Goal: Task Accomplishment & Management: Use online tool/utility

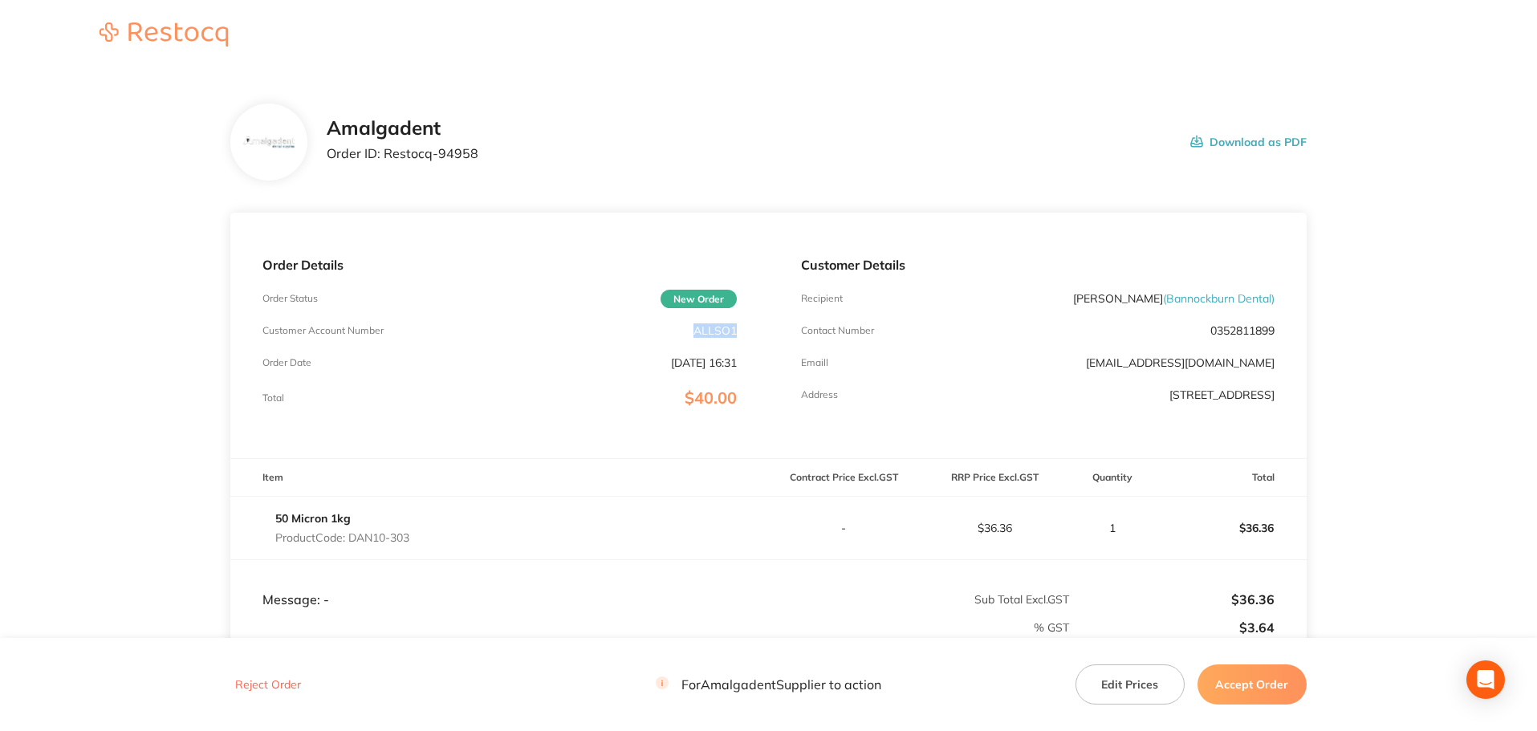
drag, startPoint x: 709, startPoint y: 339, endPoint x: 702, endPoint y: 332, distance: 9.1
click at [694, 334] on div "Order Details Order Status New Order Customer Account Number ALLSO1 Order Date …" at bounding box center [499, 336] width 538 height 246
copy p "ALLSO1"
click at [1437, 257] on main "Amalgadent Order ID: Restocq- 94958 Download as PDF Order Details Order Status …" at bounding box center [768, 465] width 1537 height 788
drag, startPoint x: 521, startPoint y: 165, endPoint x: 385, endPoint y: 154, distance: 136.9
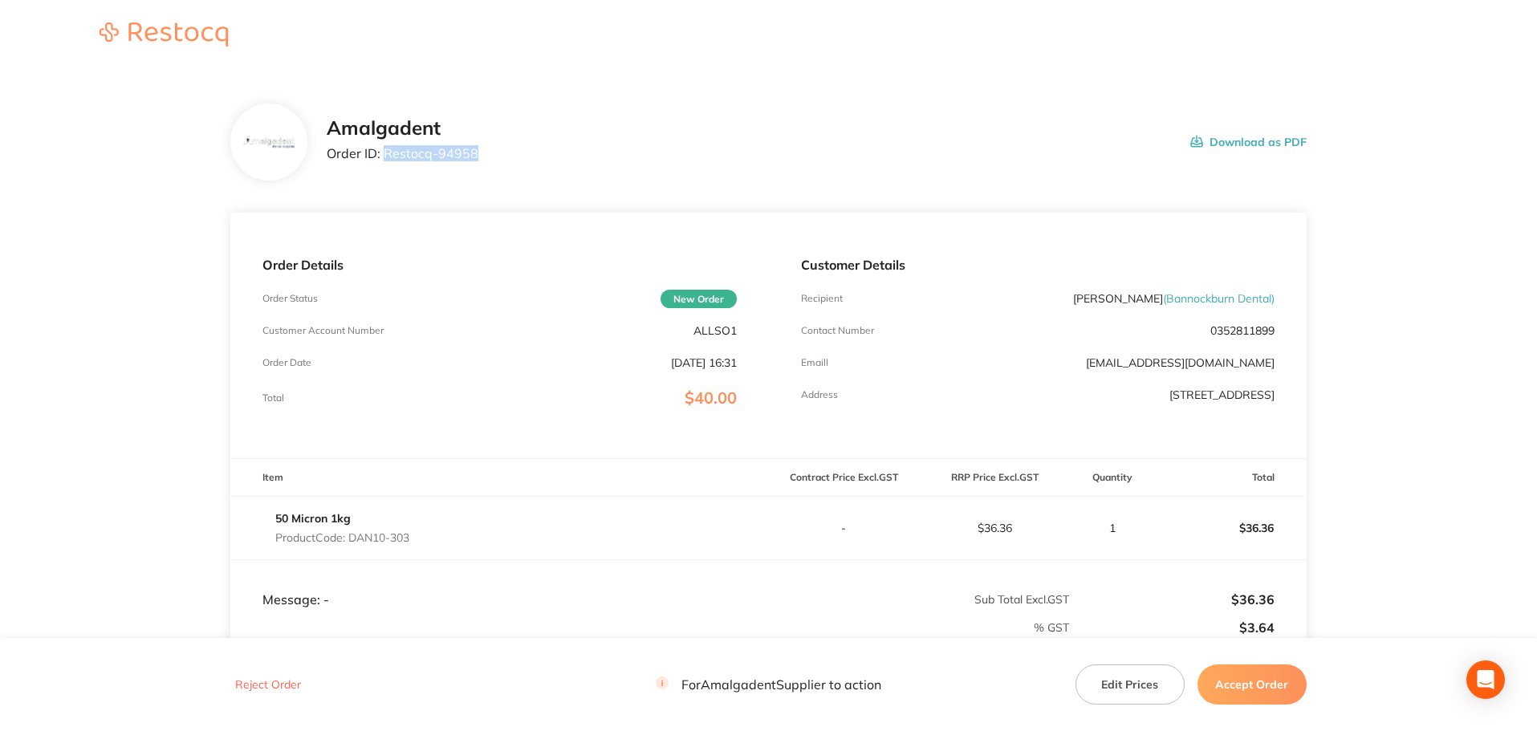
click at [385, 154] on div "Amalgadent Order ID: Restocq- 94958 Download as PDF" at bounding box center [817, 142] width 980 height 50
copy p "Restocq- 94958"
click at [1389, 272] on main "Amalgadent Order ID: Restocq- 94958 Download as PDF Order Details Order Status …" at bounding box center [768, 465] width 1537 height 788
drag, startPoint x: 431, startPoint y: 536, endPoint x: 351, endPoint y: 530, distance: 80.5
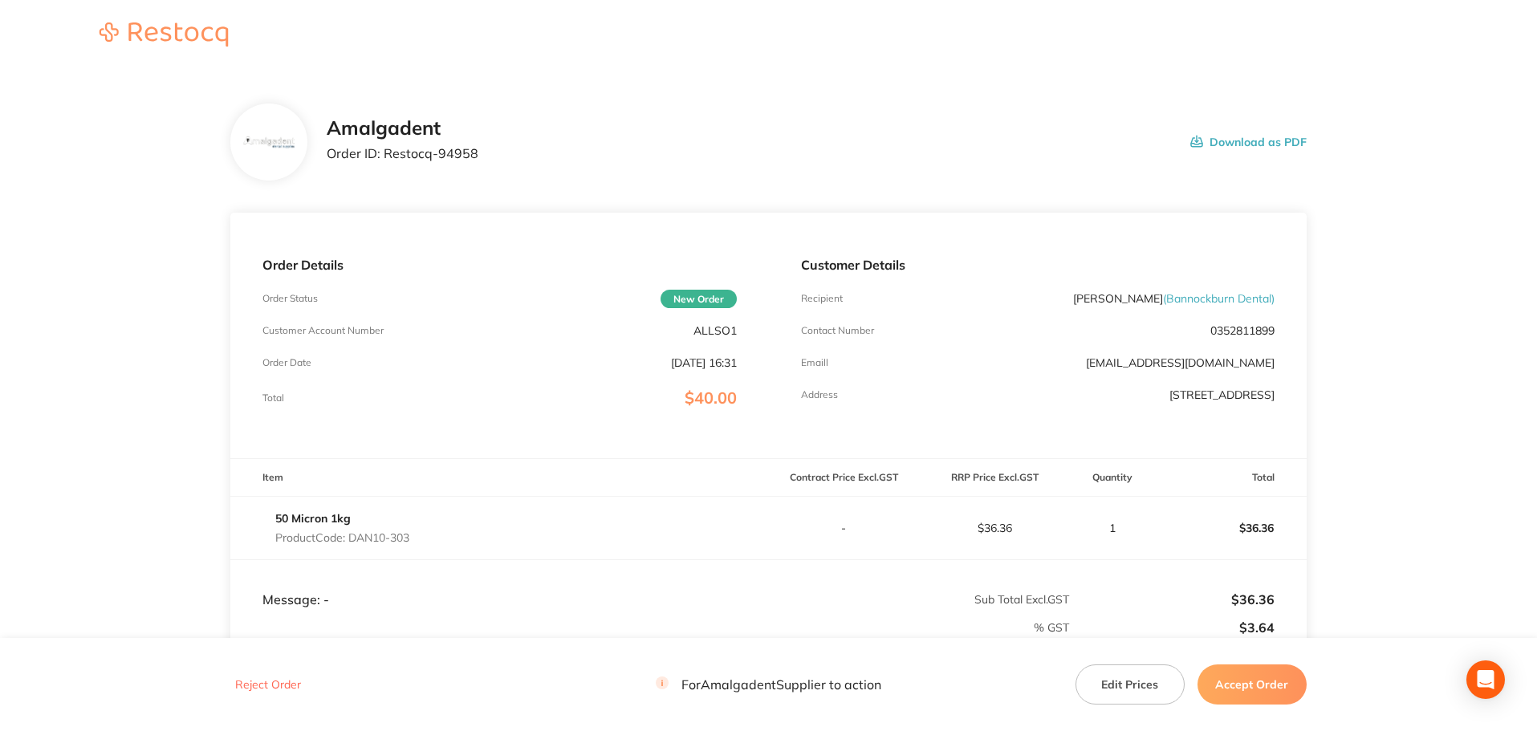
click at [351, 530] on div "50 Micron 1kg Product Code: DAN10-303" at bounding box center [499, 528] width 538 height 45
copy p "DAN10-303"
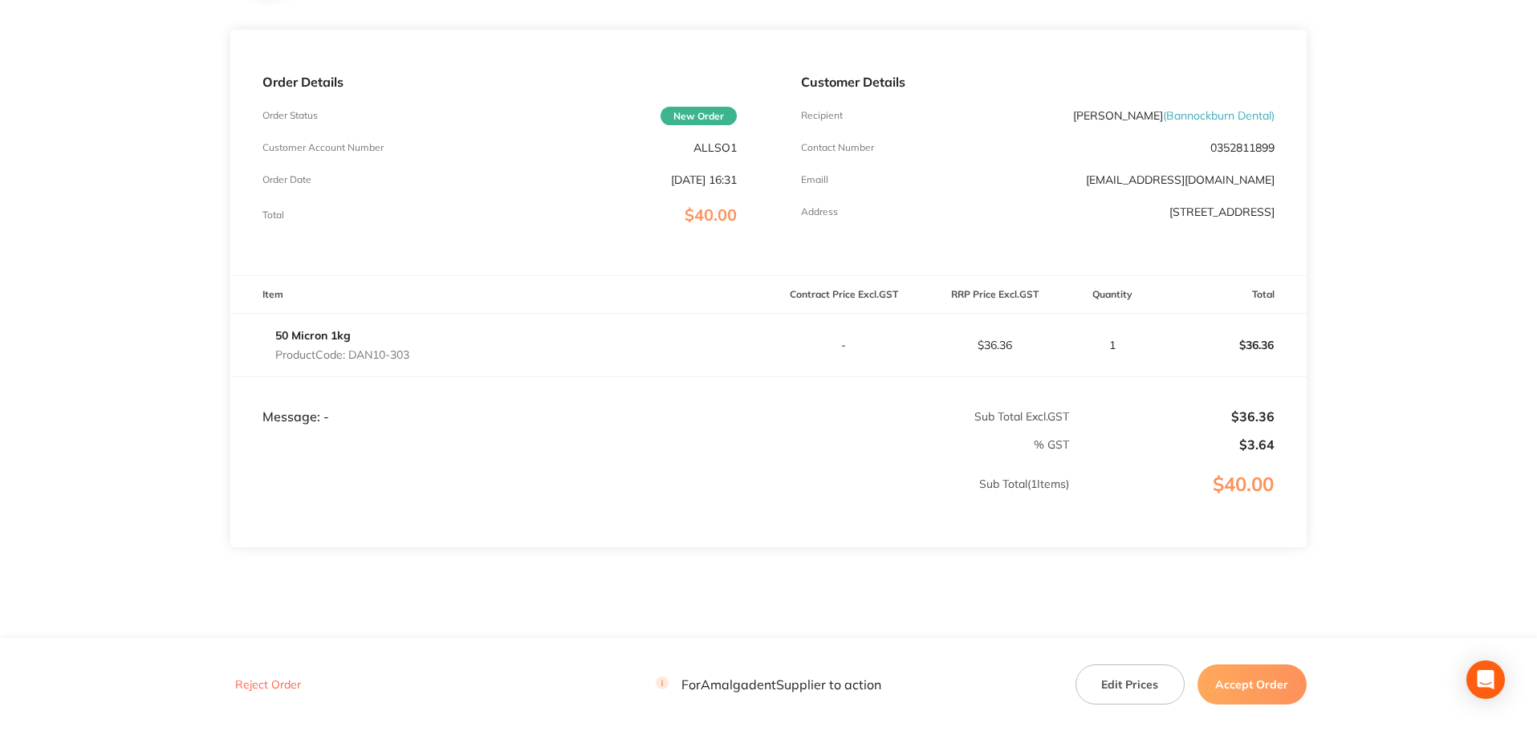
scroll to position [214, 0]
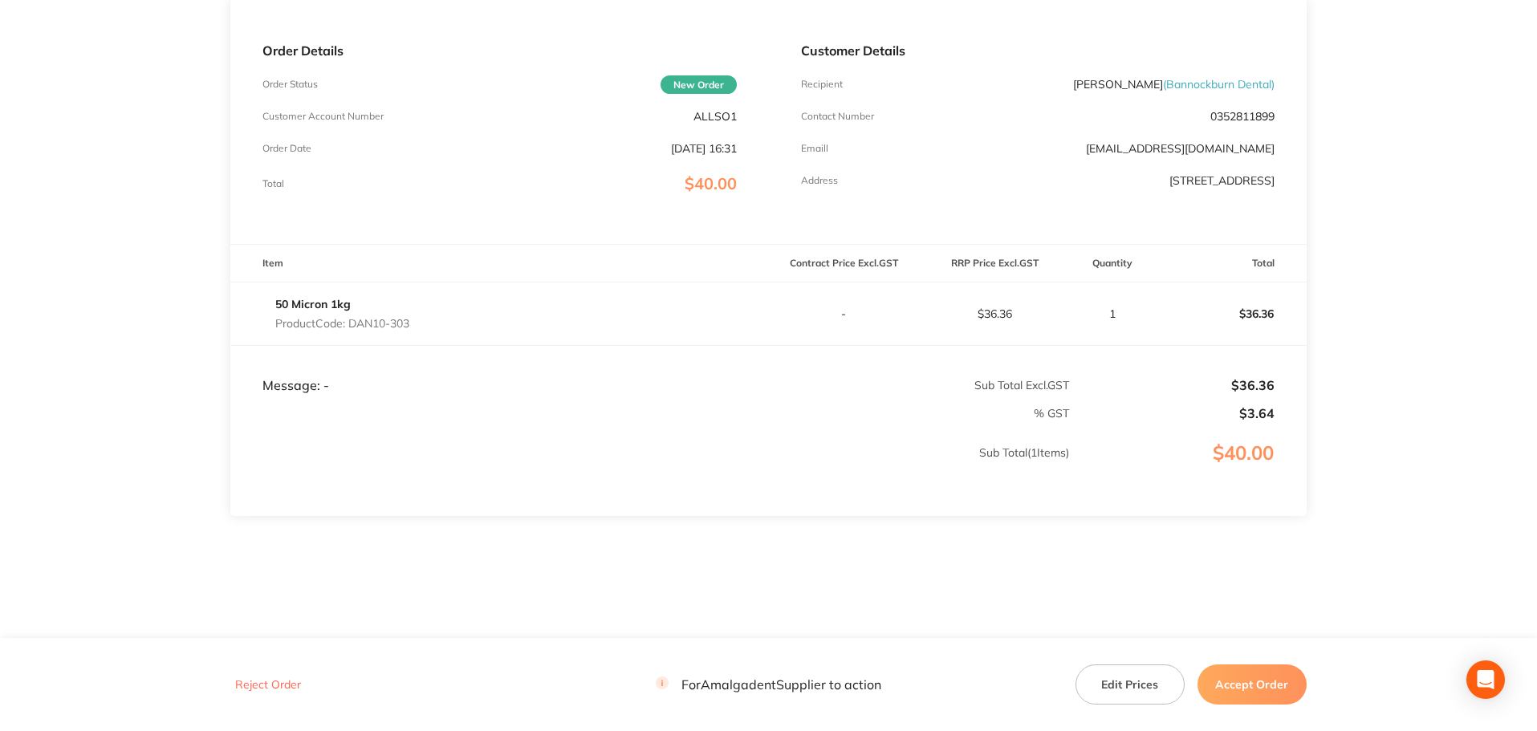
click at [1385, 278] on main "Amalgadent Order ID: Restocq- 94958 Download as PDF Order Details Order Status …" at bounding box center [768, 251] width 1537 height 788
click at [1130, 676] on button "Edit Prices" at bounding box center [1130, 685] width 109 height 40
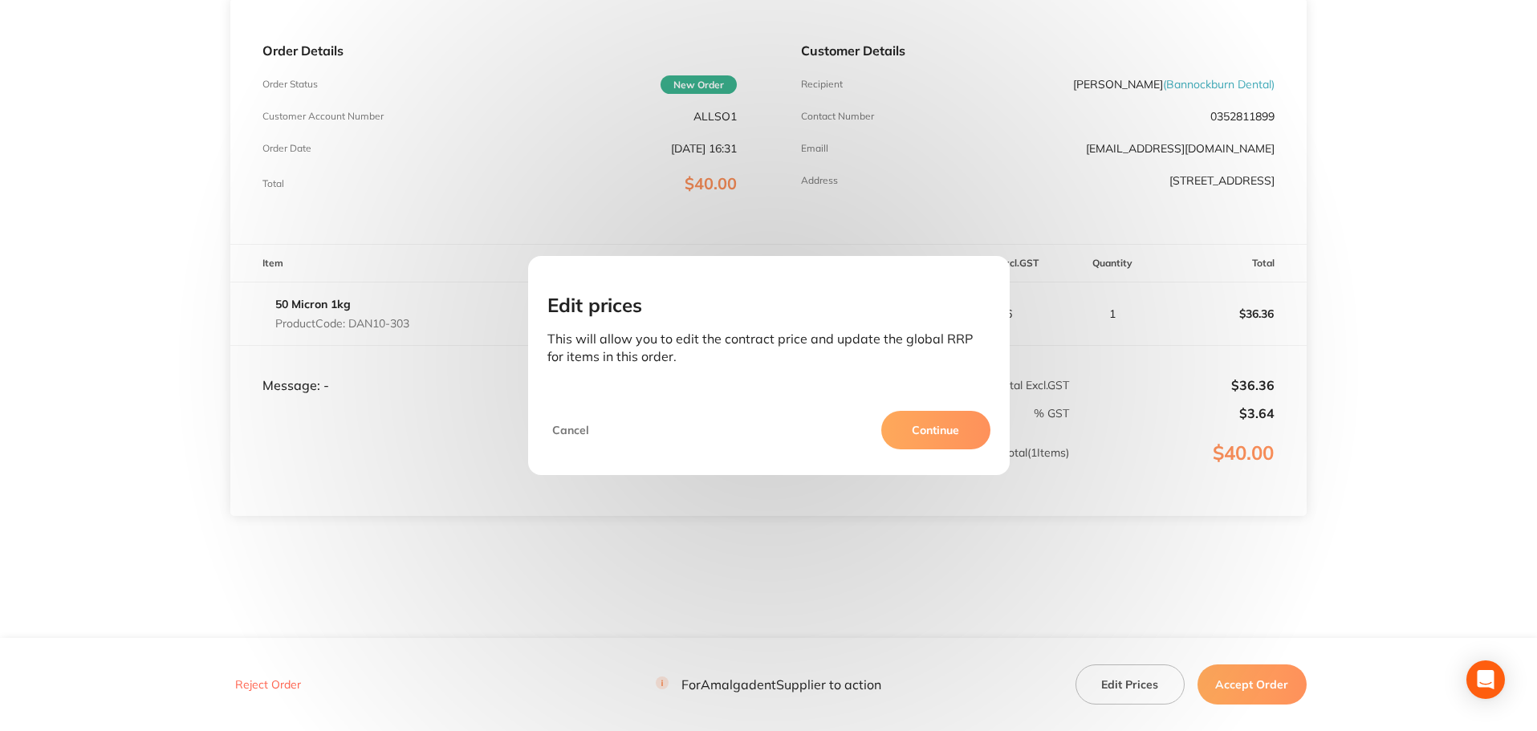
click at [927, 428] on button "Continue" at bounding box center [935, 430] width 109 height 39
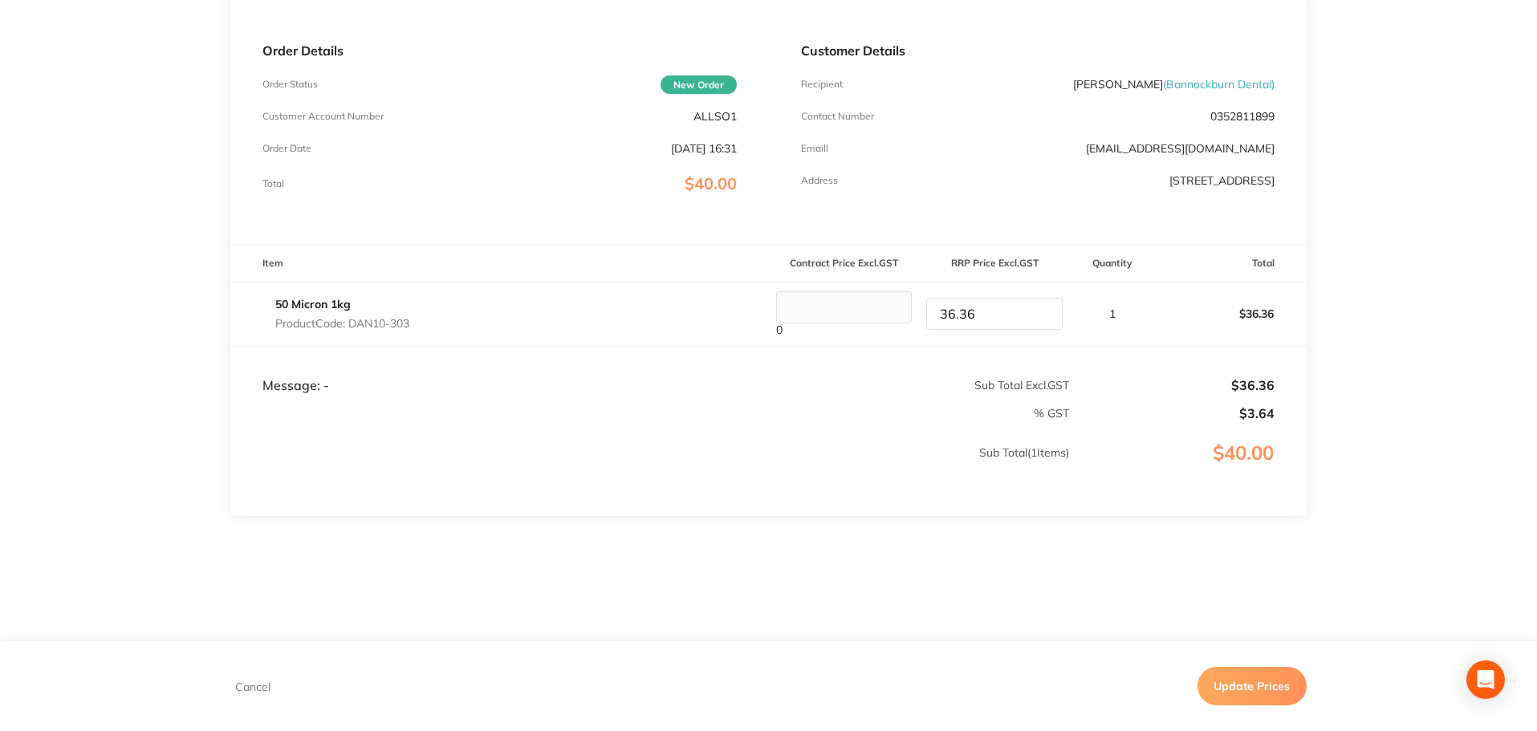
click at [1251, 694] on button "Update Prices" at bounding box center [1252, 686] width 109 height 39
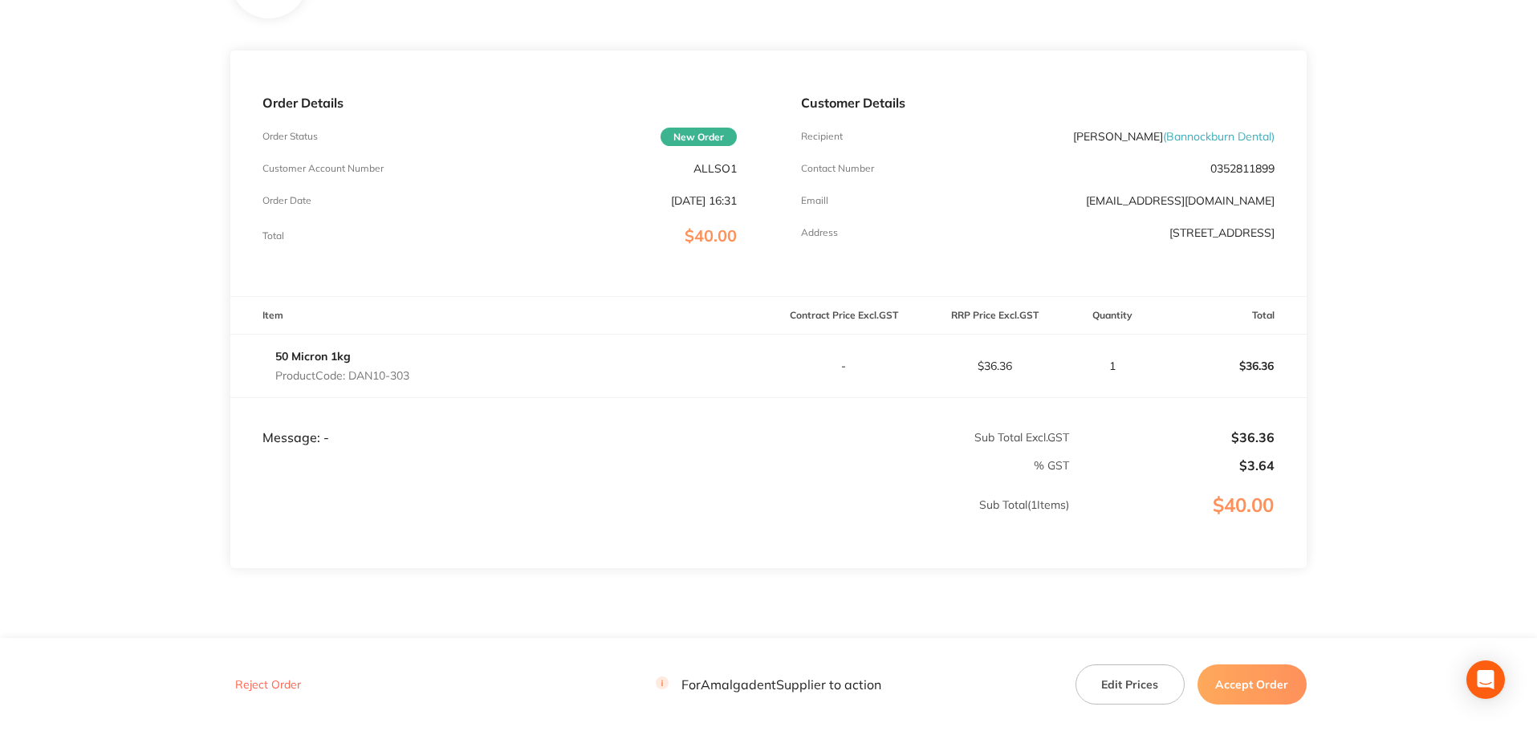
scroll to position [221, 0]
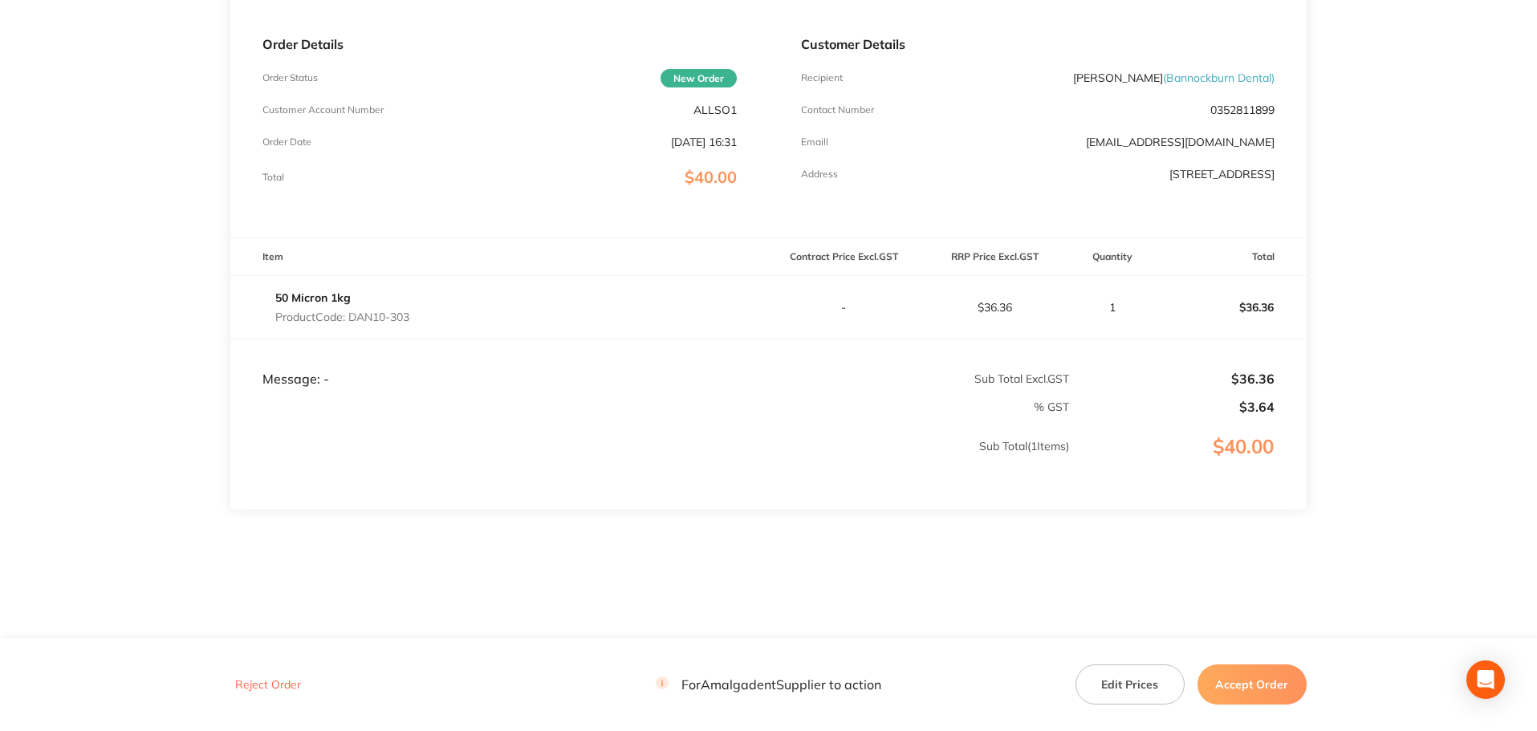
click at [1268, 694] on button "Accept Order" at bounding box center [1252, 685] width 109 height 40
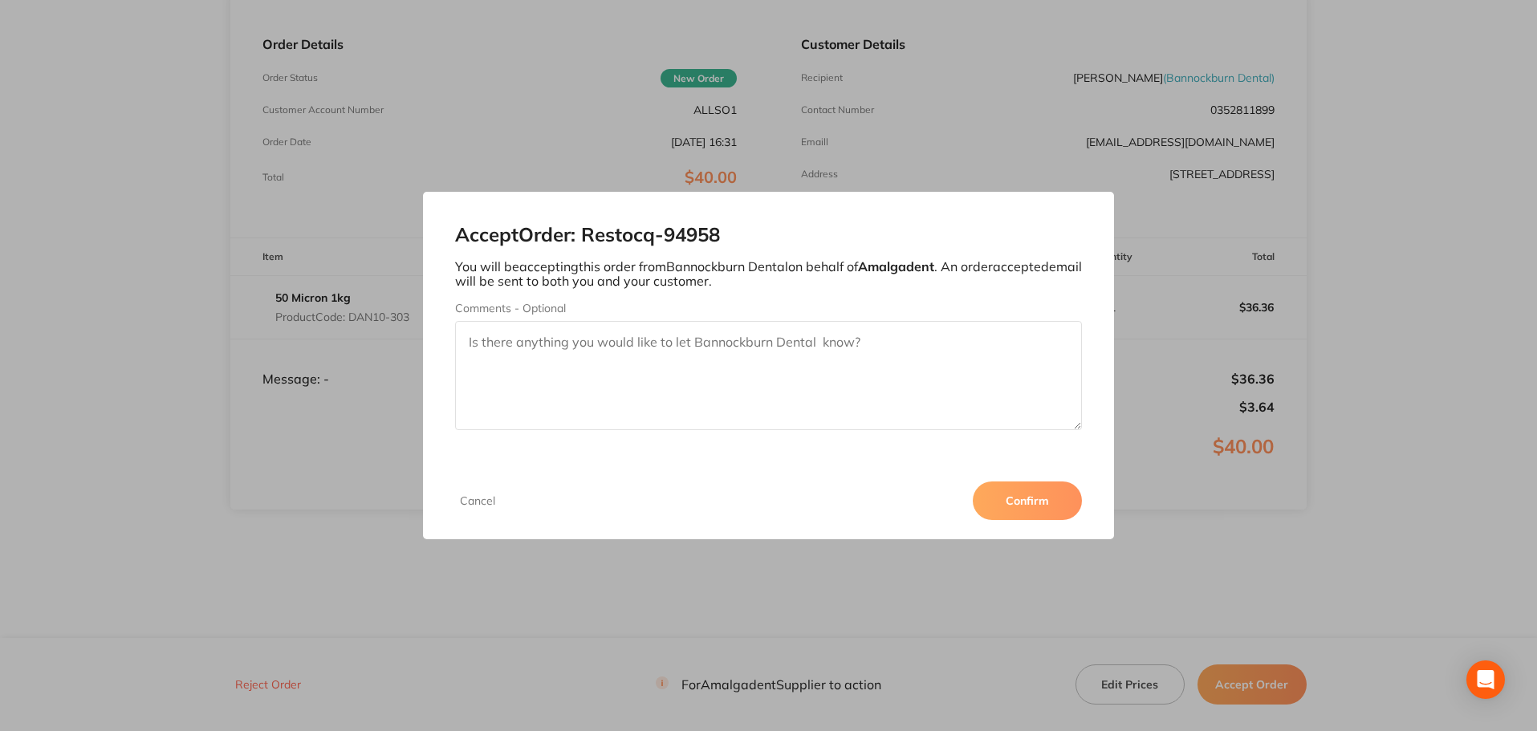
click at [499, 340] on textarea "Comments - Optional" at bounding box center [769, 375] width 628 height 109
type textarea "F"
click at [639, 339] on textarea "$15 freight has been added for order under $50" at bounding box center [769, 375] width 628 height 109
click at [807, 348] on textarea "$15 freight has been added as order is under $50" at bounding box center [769, 375] width 628 height 109
type textarea "$15 freight has been added as order is under $50"
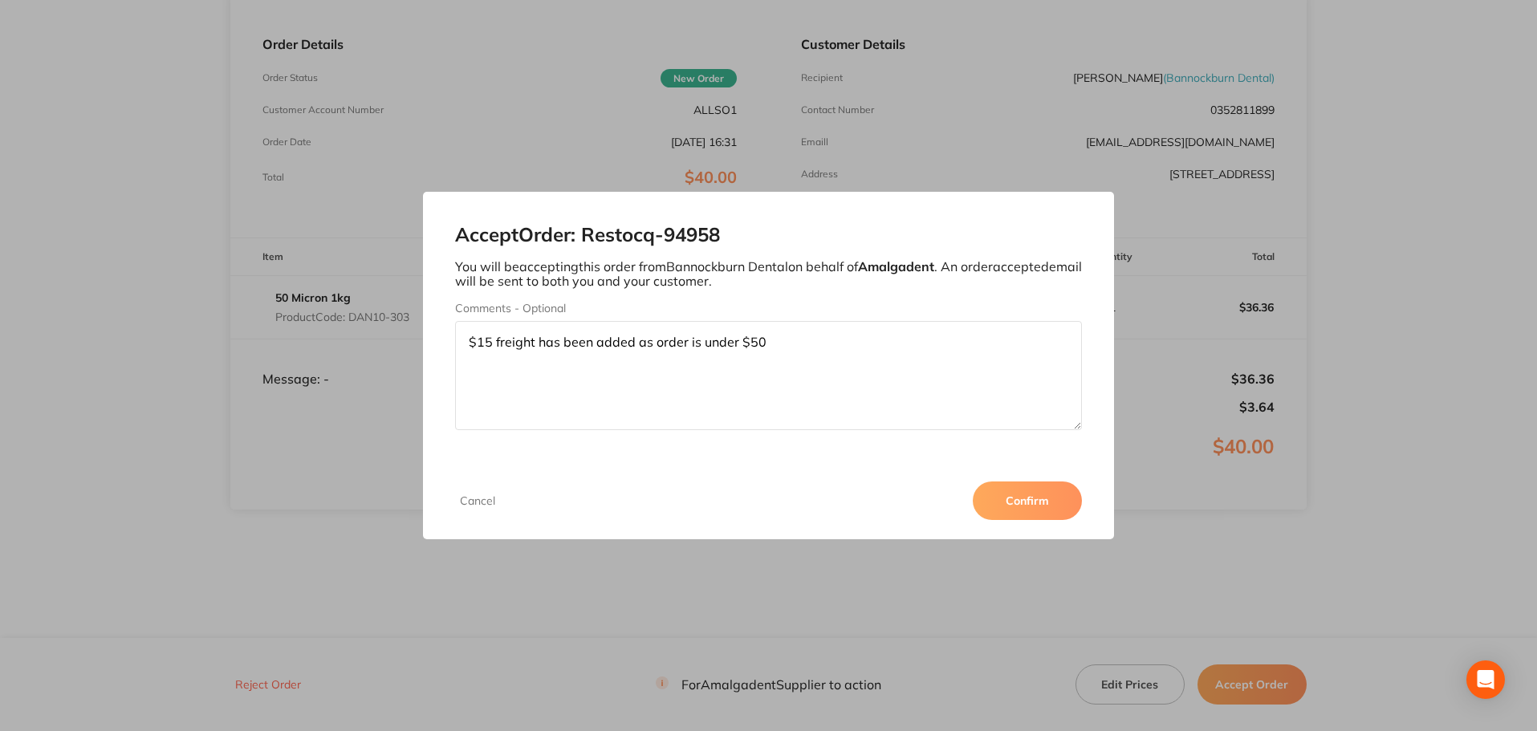
click at [999, 494] on button "Confirm" at bounding box center [1027, 501] width 109 height 39
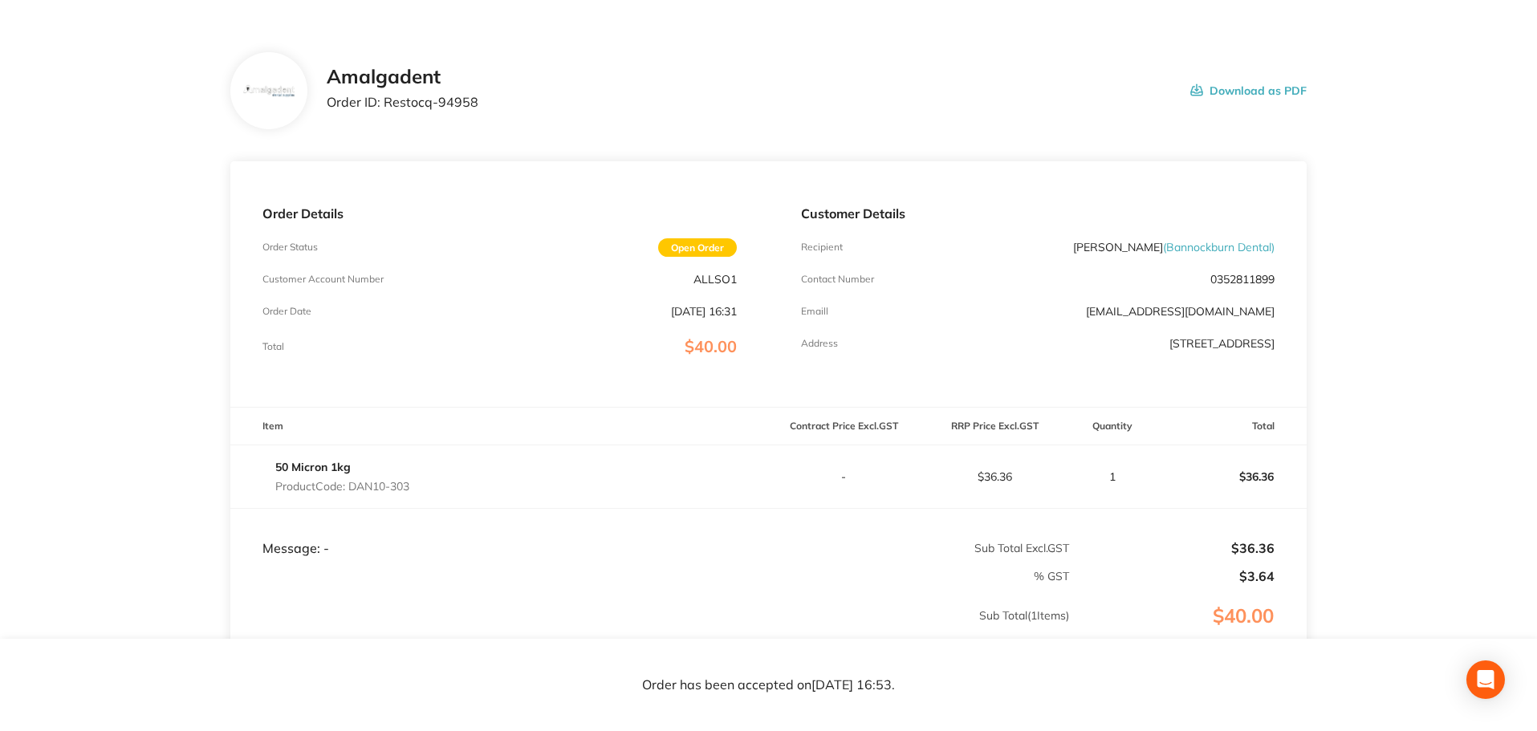
scroll to position [0, 0]
